Goal: Task Accomplishment & Management: Use online tool/utility

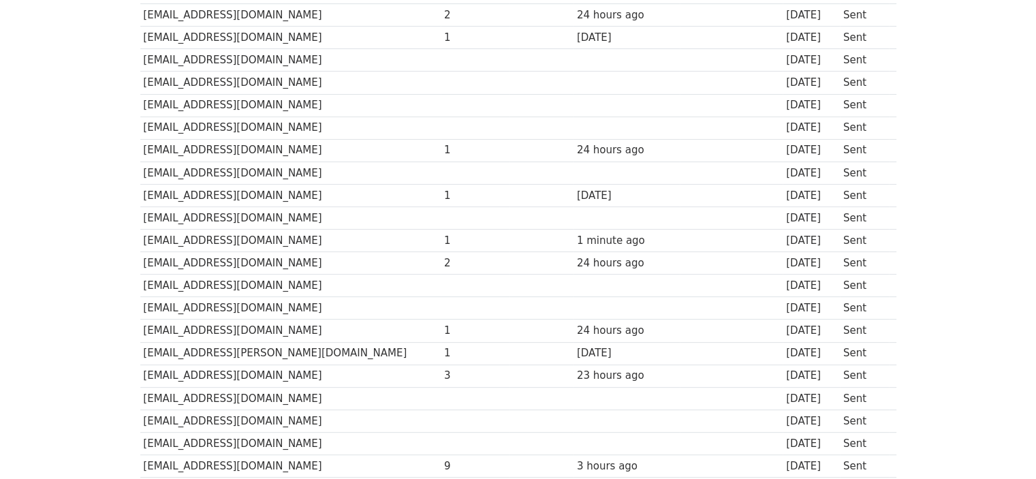
scroll to position [436, 0]
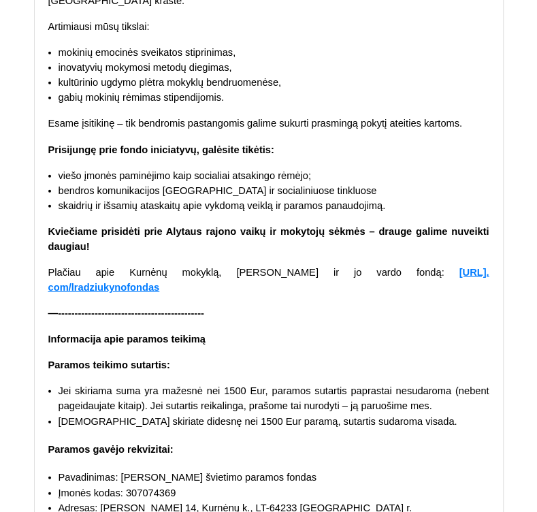
scroll to position [36758, 0]
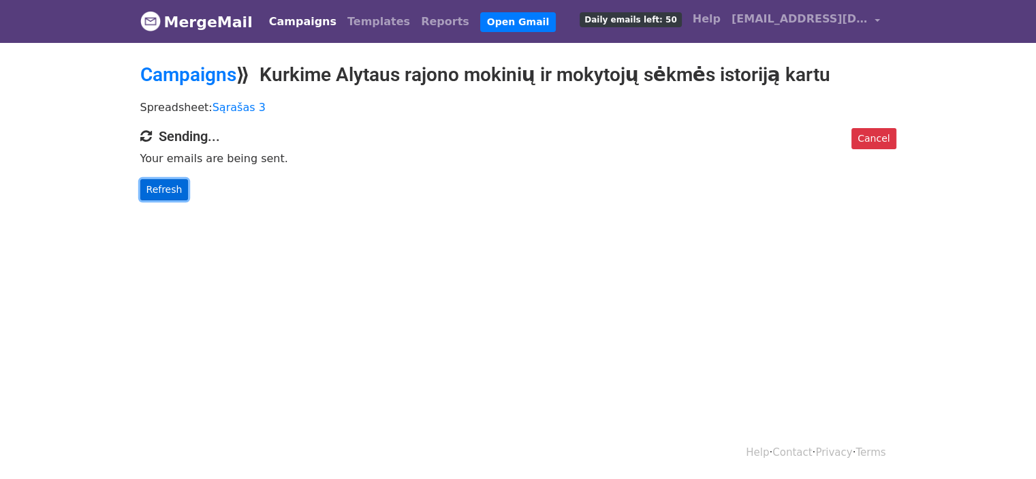
click at [170, 190] on link "Refresh" at bounding box center [164, 189] width 48 height 21
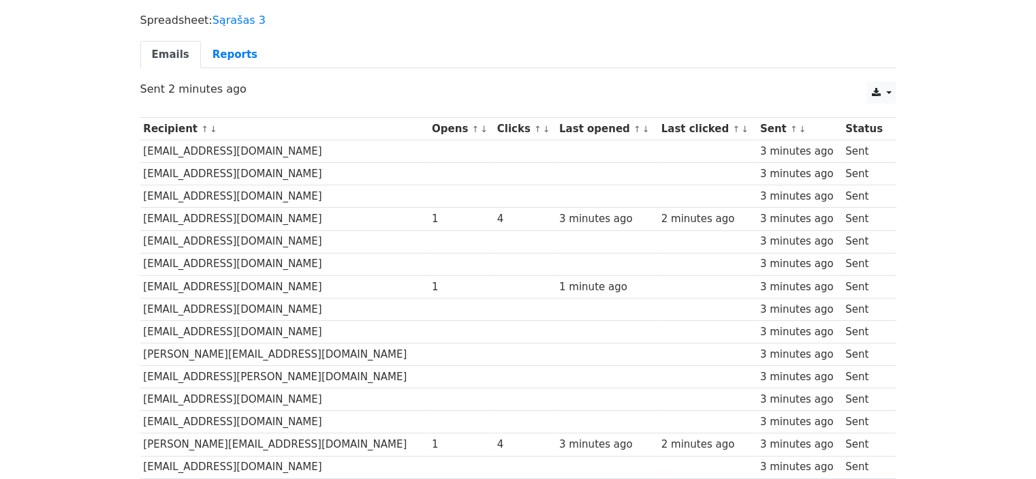
scroll to position [80, 0]
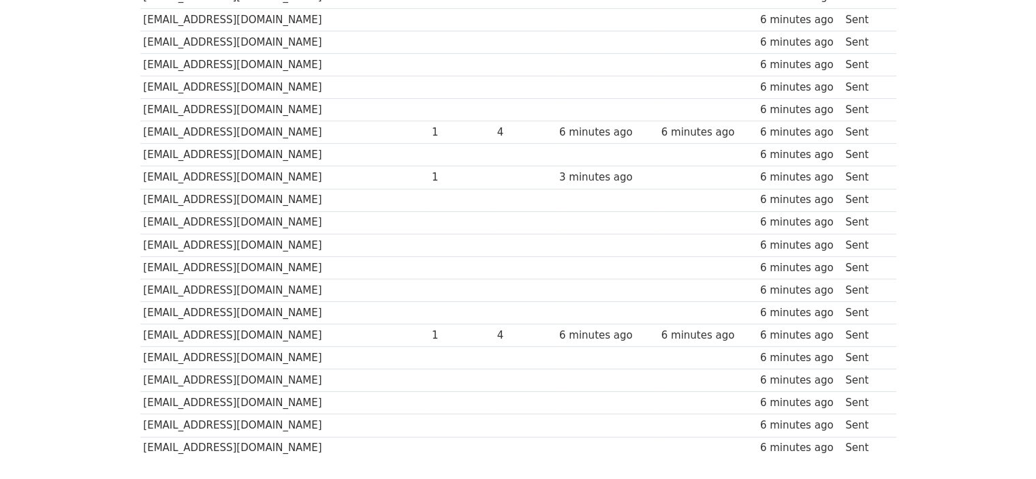
scroll to position [602, 0]
click at [494, 324] on td "4" at bounding box center [525, 335] width 62 height 22
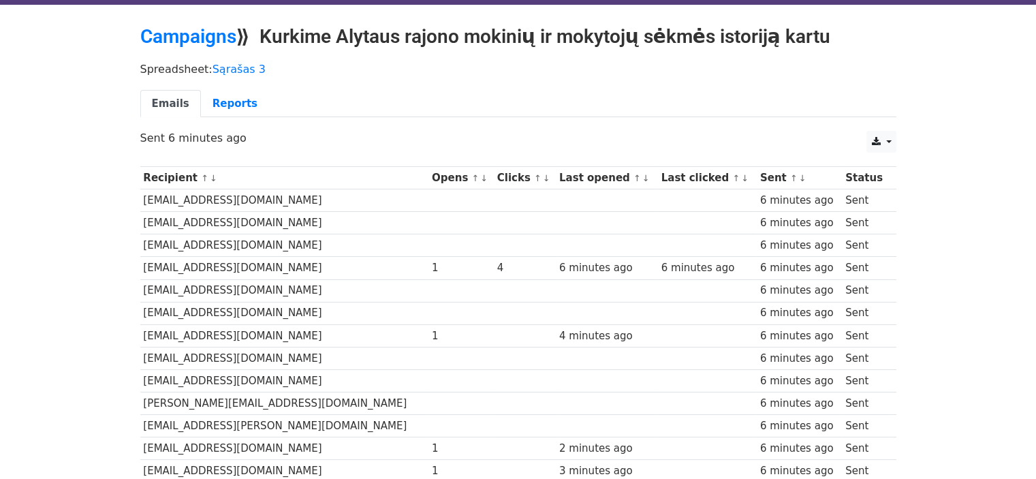
scroll to position [0, 0]
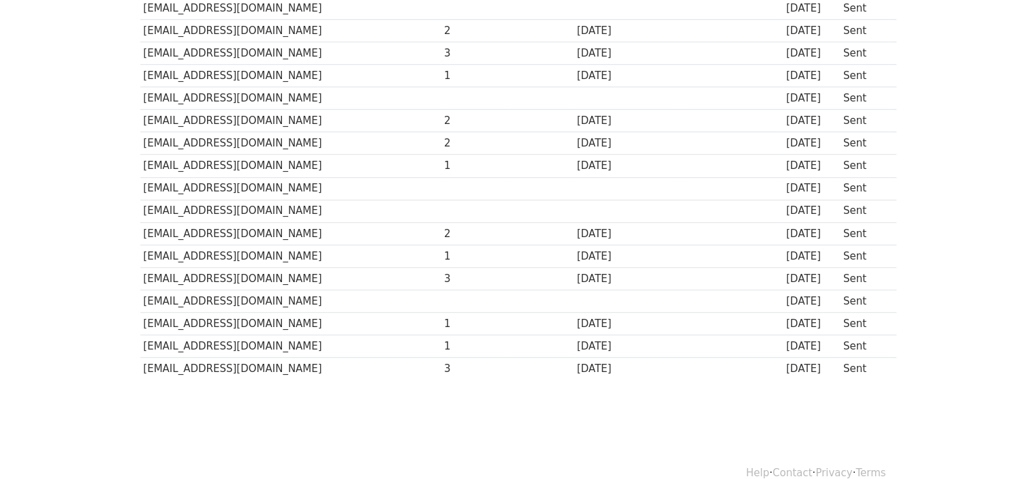
scroll to position [876, 0]
